Goal: Task Accomplishment & Management: Use online tool/utility

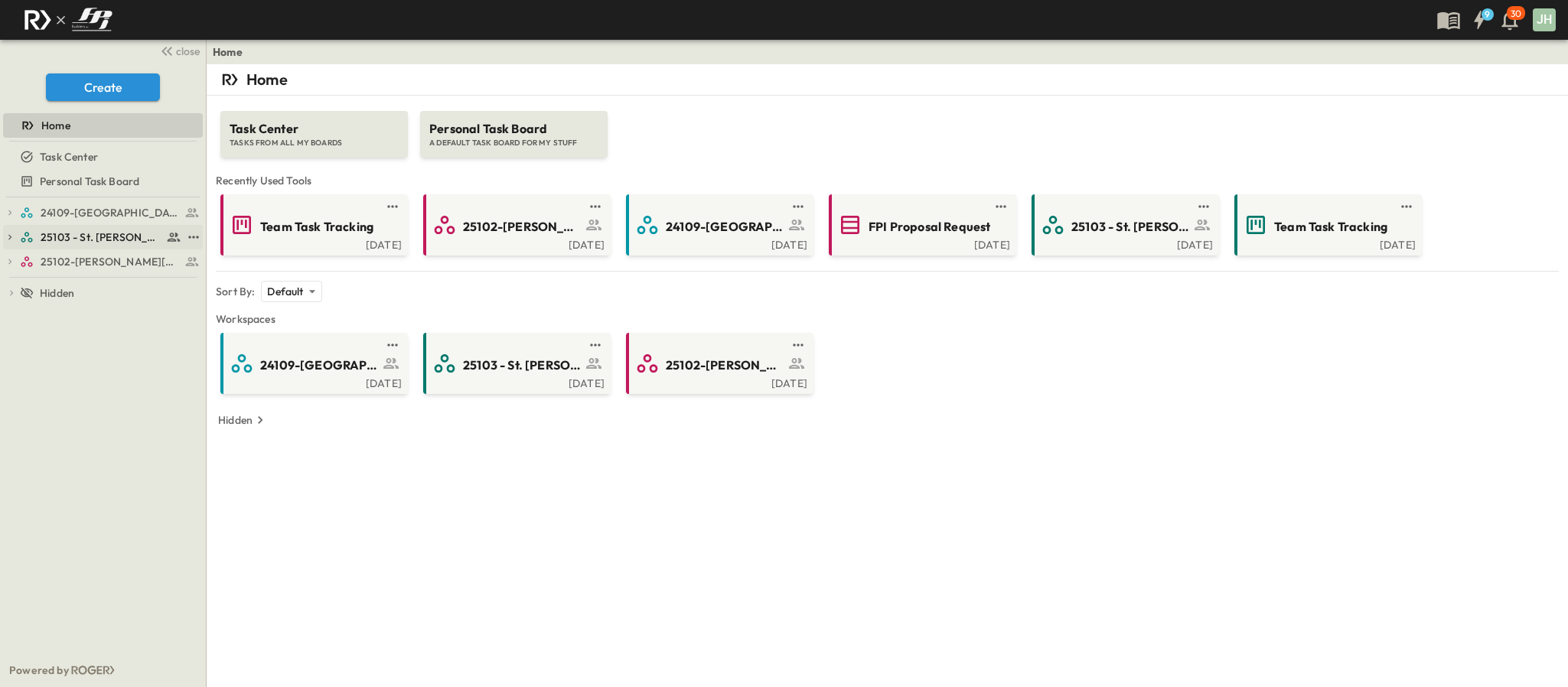
click at [94, 247] on link "25103 - St. [PERSON_NAME] Phase 2" at bounding box center [100, 238] width 162 height 22
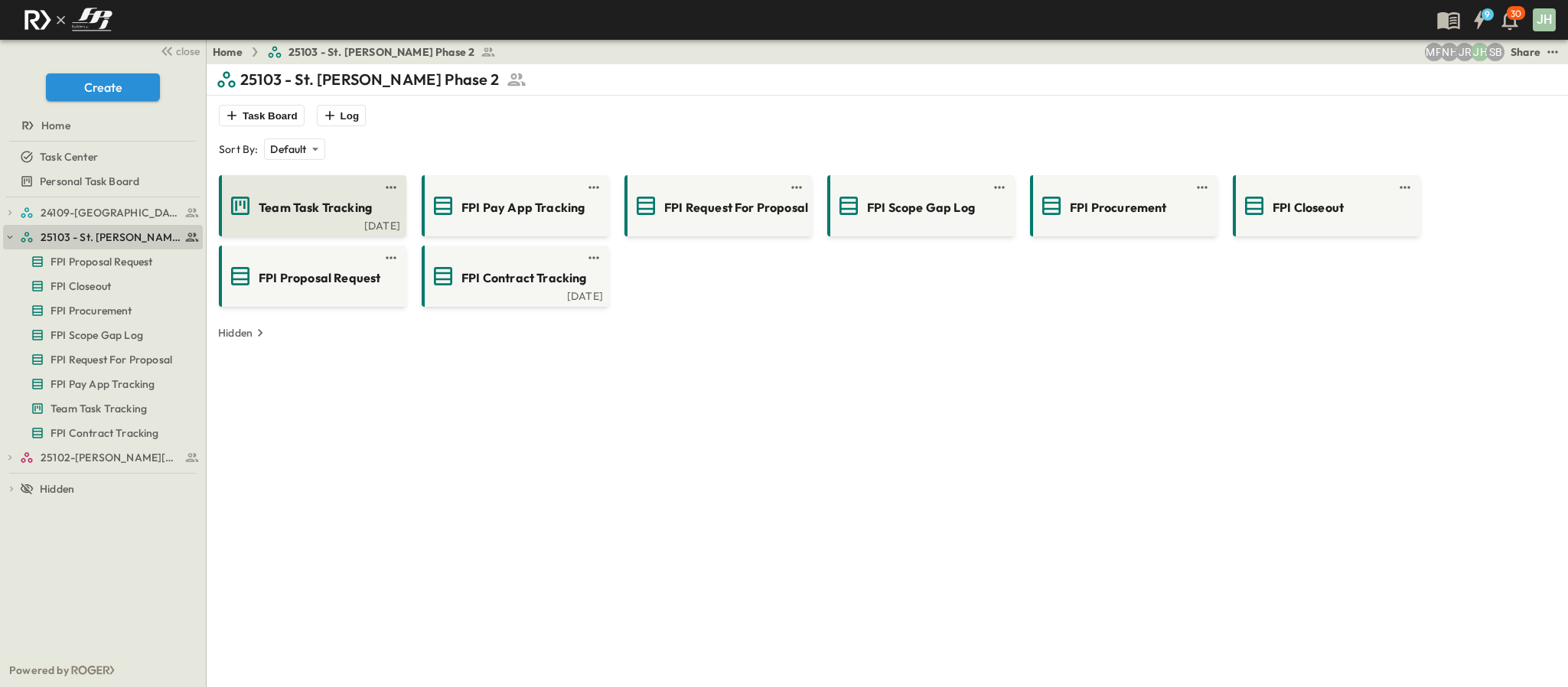
click at [307, 202] on span "Team Task Tracking" at bounding box center [315, 207] width 113 height 17
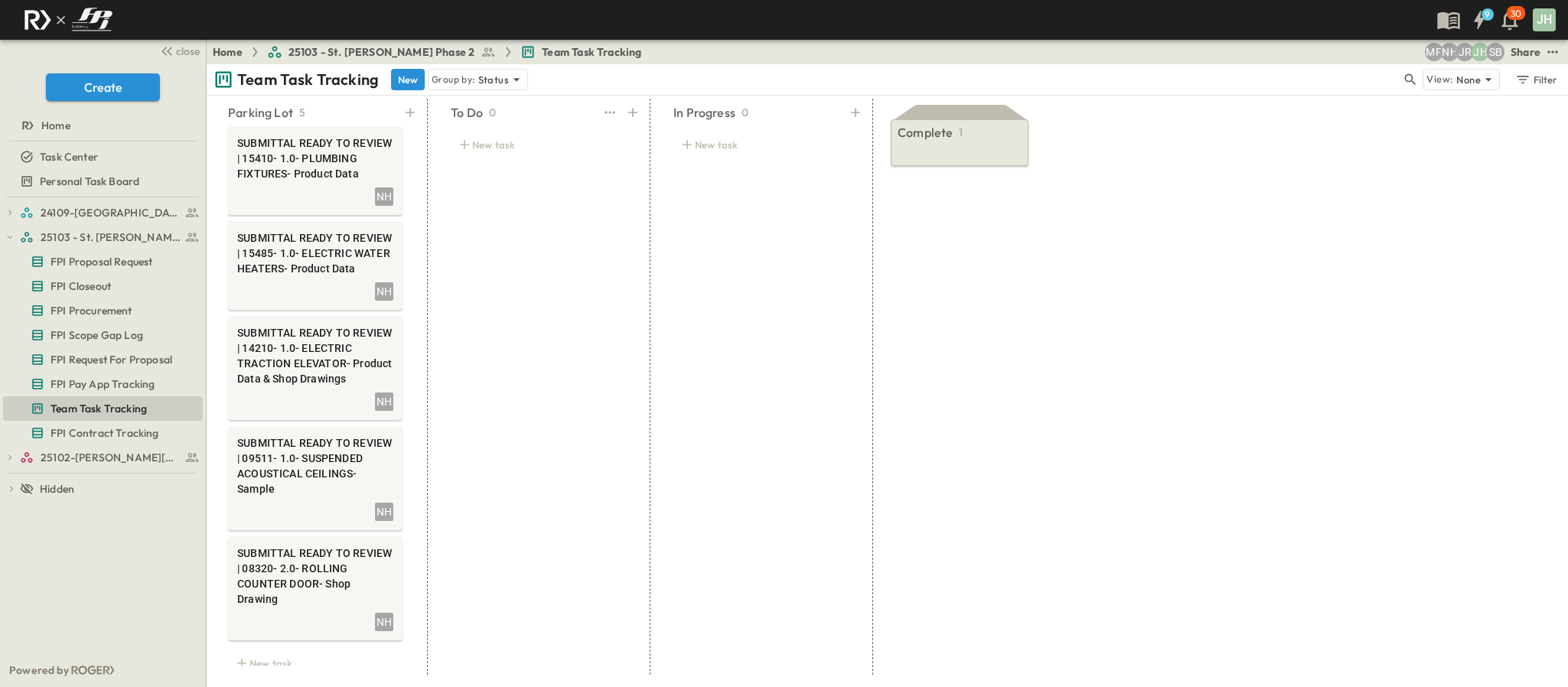
click at [466, 158] on div "New task" at bounding box center [538, 144] width 211 height 42
click at [469, 155] on div "New task" at bounding box center [538, 144] width 211 height 42
click at [477, 147] on div "New task" at bounding box center [538, 145] width 174 height 22
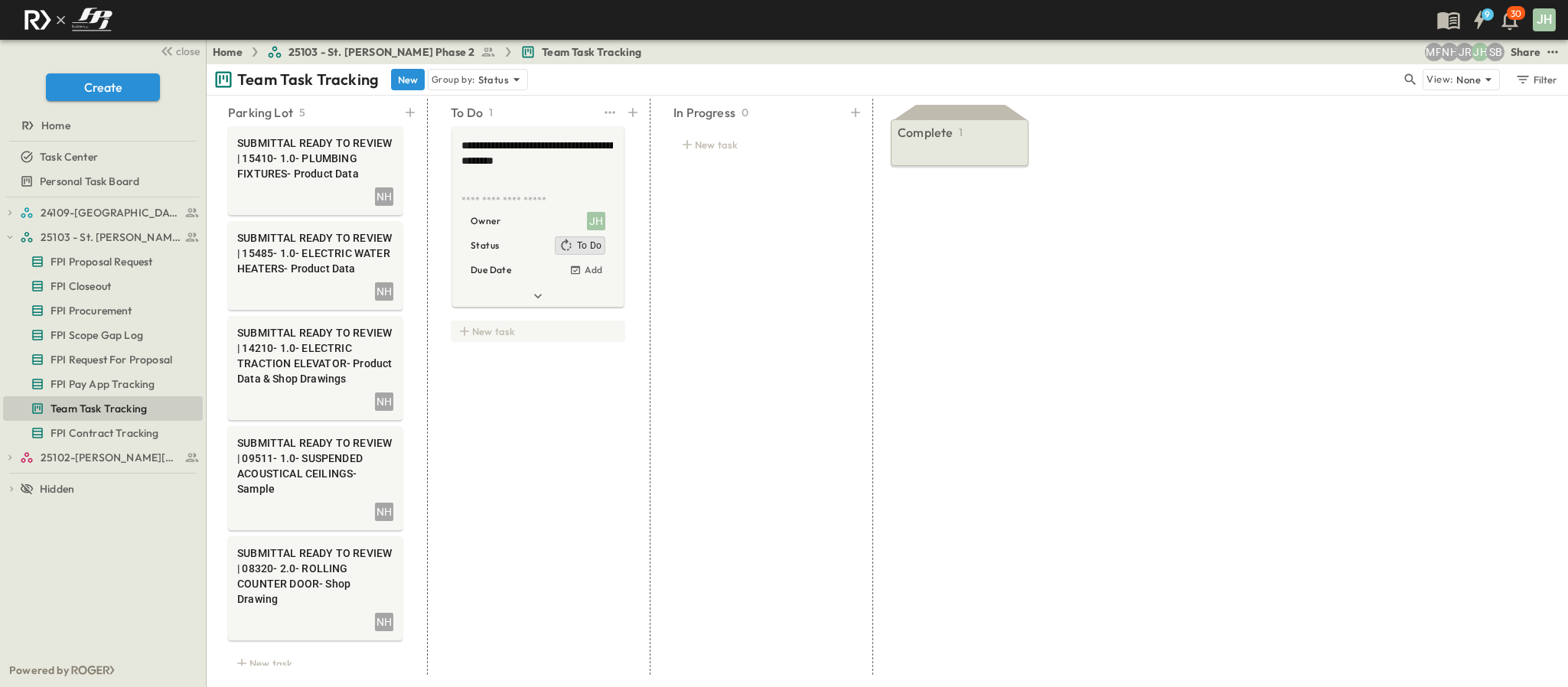
type textarea "**********"
click at [536, 337] on div "New task" at bounding box center [538, 332] width 174 height 22
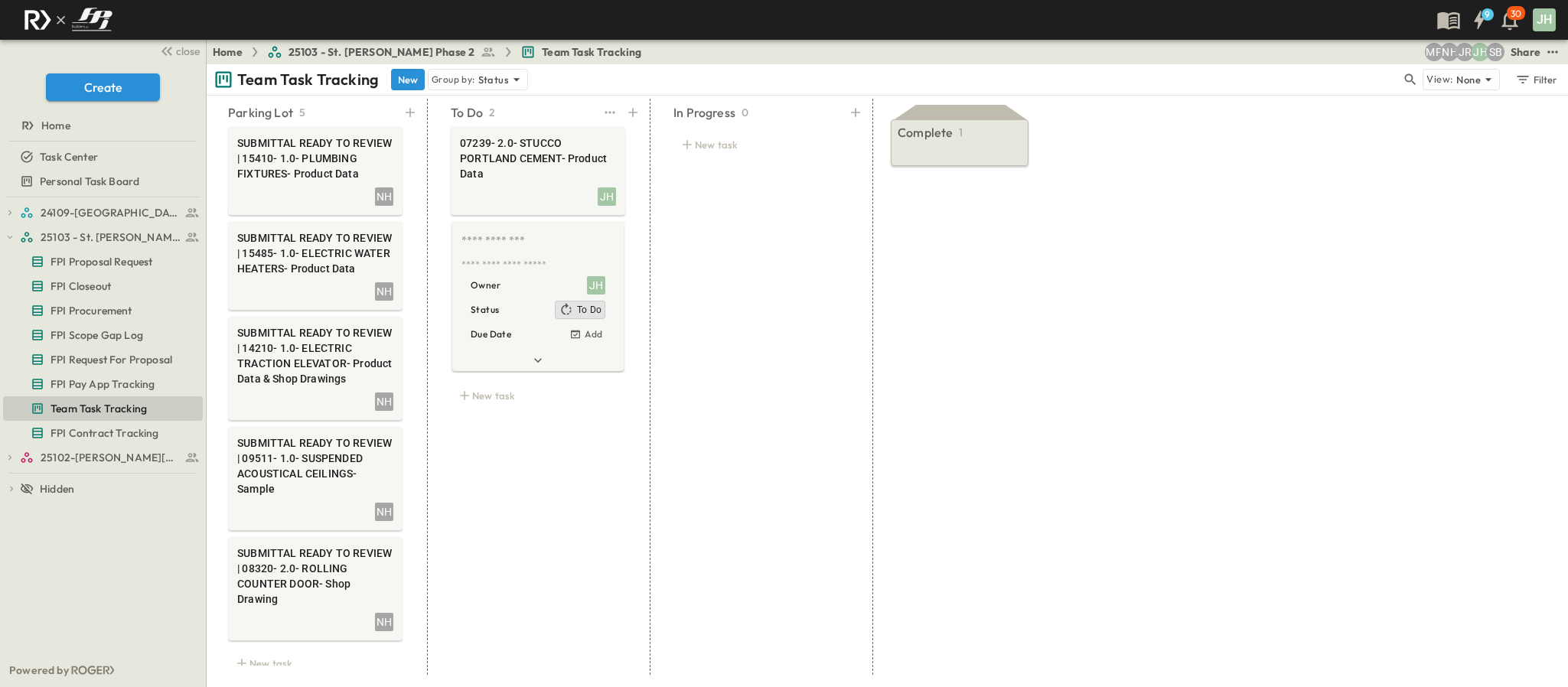
click at [556, 466] on div "To Do 2 07239- 2.0- STUCCO PORTLAND CEMENT- Product Data JH * * Owner JH Status…" at bounding box center [538, 387] width 211 height 577
